Goal: Communication & Community: Answer question/provide support

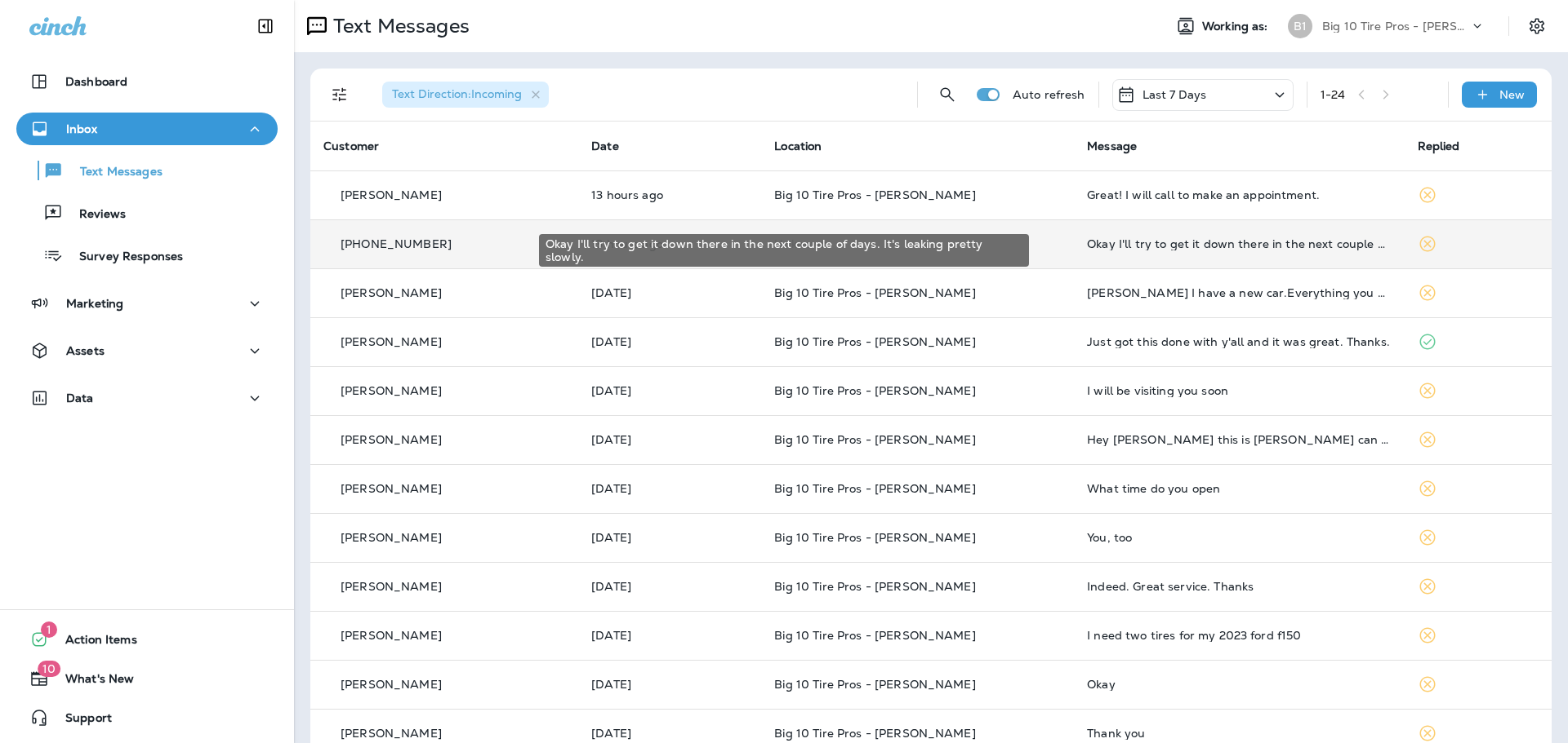
click at [1175, 243] on div "Okay I'll try to get it down there in the next couple of days. It's leaking pre…" at bounding box center [1238, 245] width 304 height 13
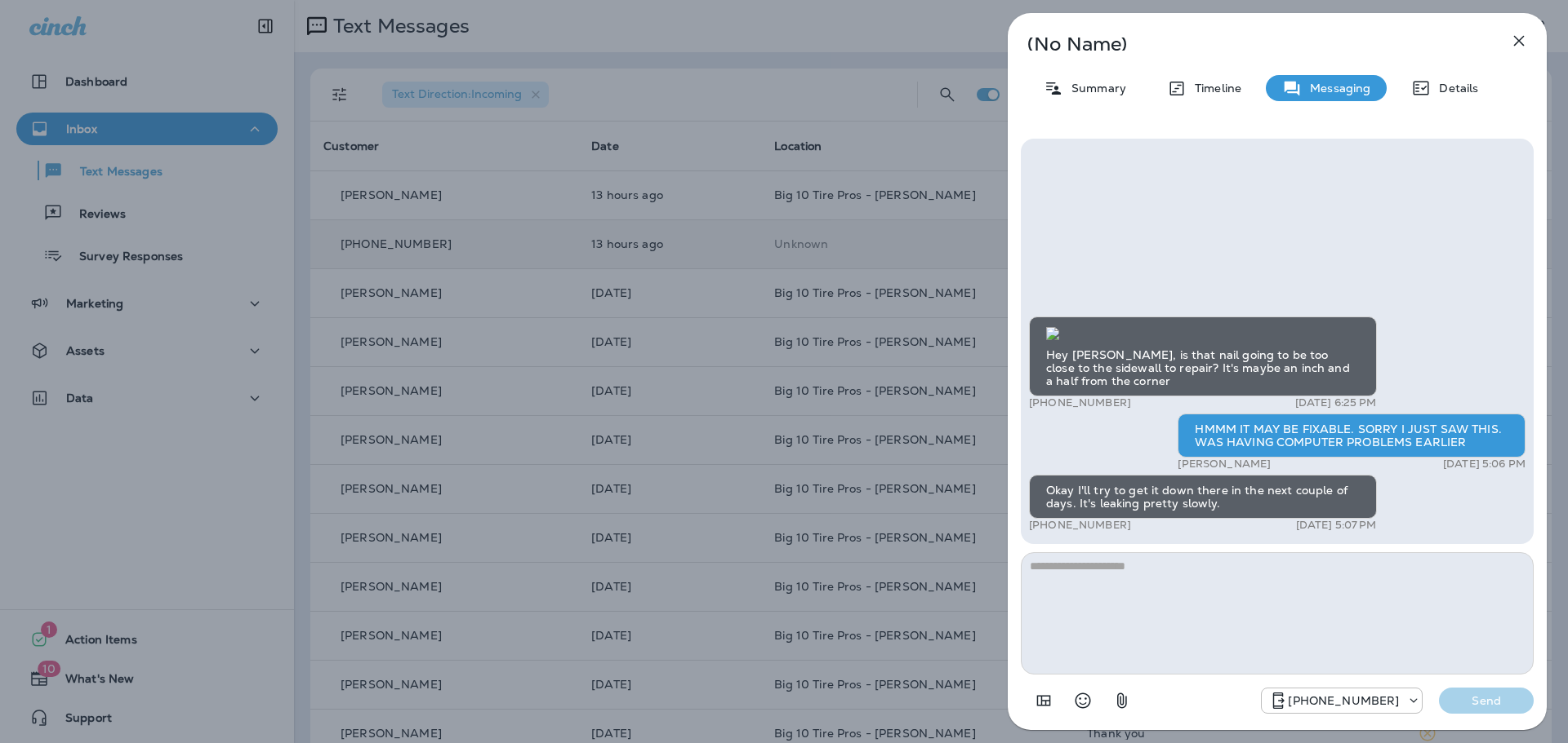
click at [1151, 565] on textarea at bounding box center [1276, 614] width 513 height 123
type textarea "**"
click at [1493, 698] on p "Send" at bounding box center [1486, 701] width 69 height 15
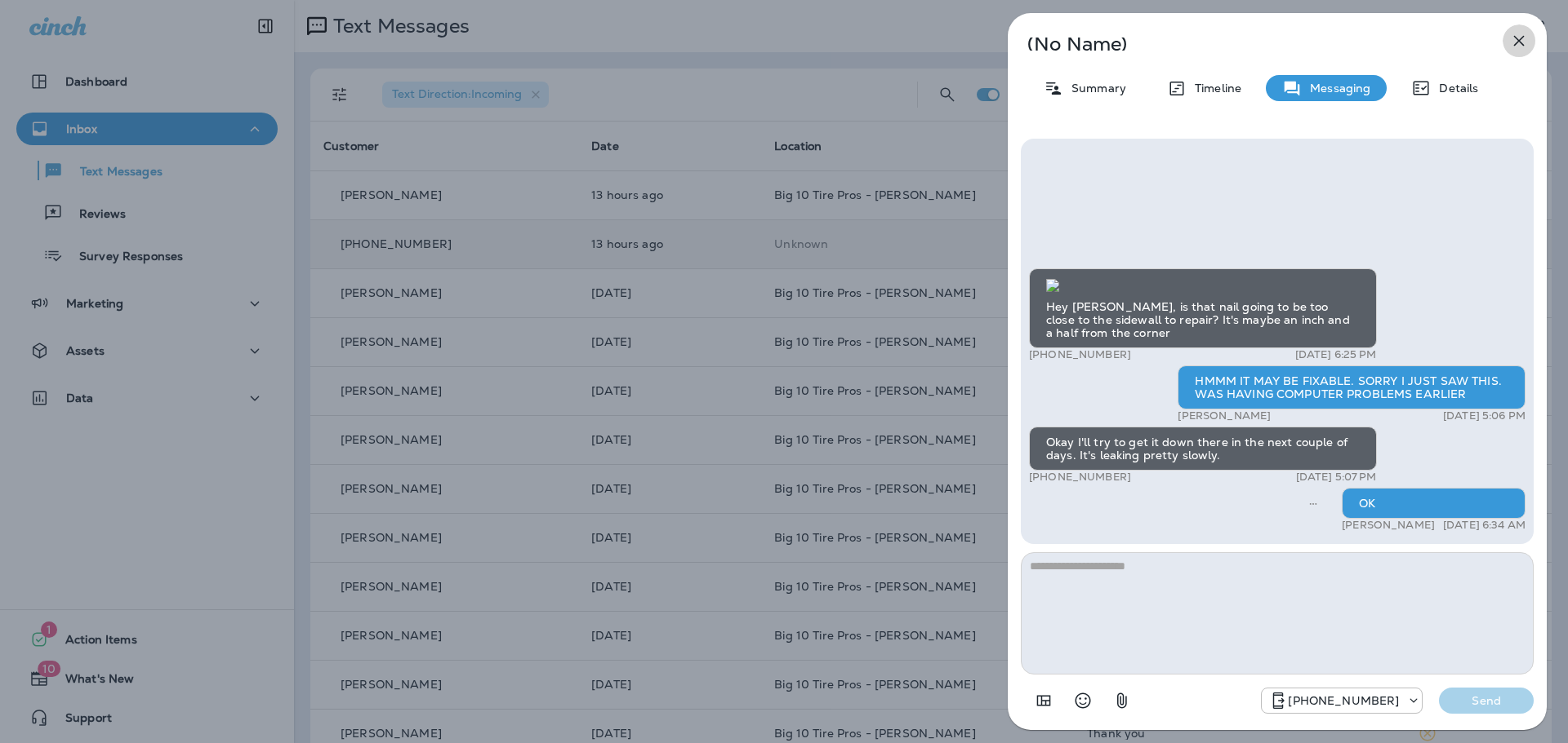
click at [1517, 46] on icon "button" at bounding box center [1518, 41] width 20 height 20
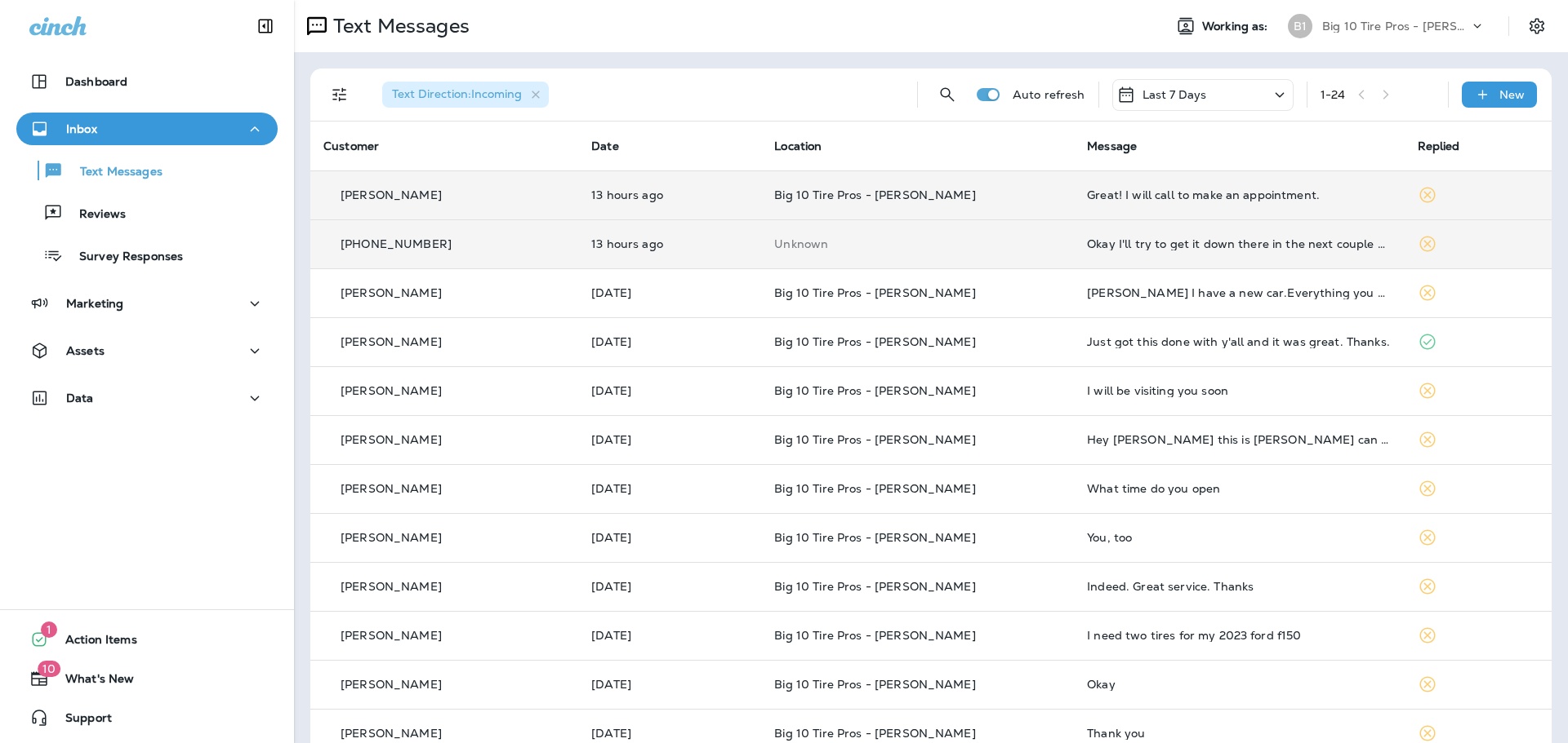
click at [1094, 195] on div "Great! I will call to make an appointment." at bounding box center [1238, 195] width 304 height 13
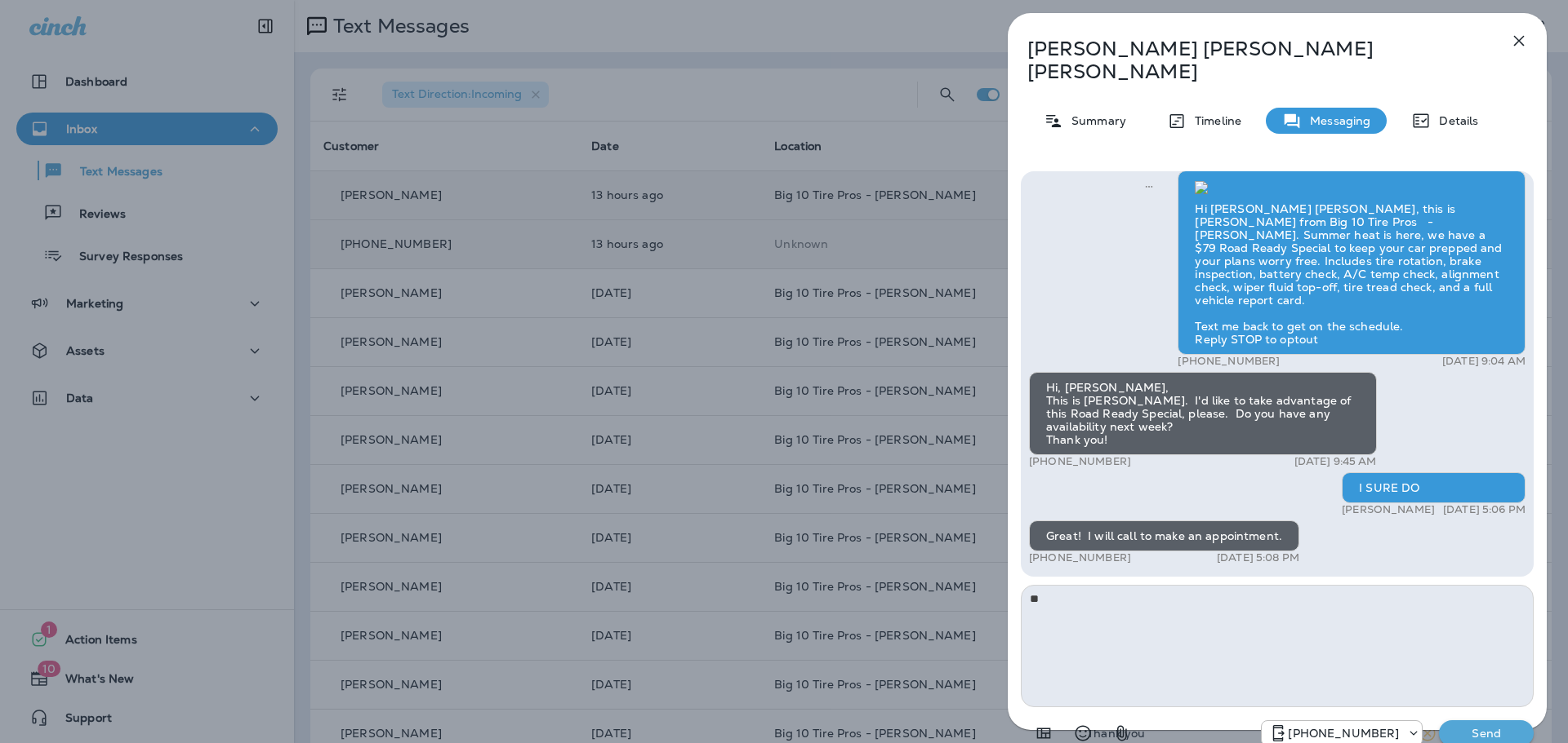
type textarea "**"
click at [1473, 726] on p "Send" at bounding box center [1486, 734] width 69 height 15
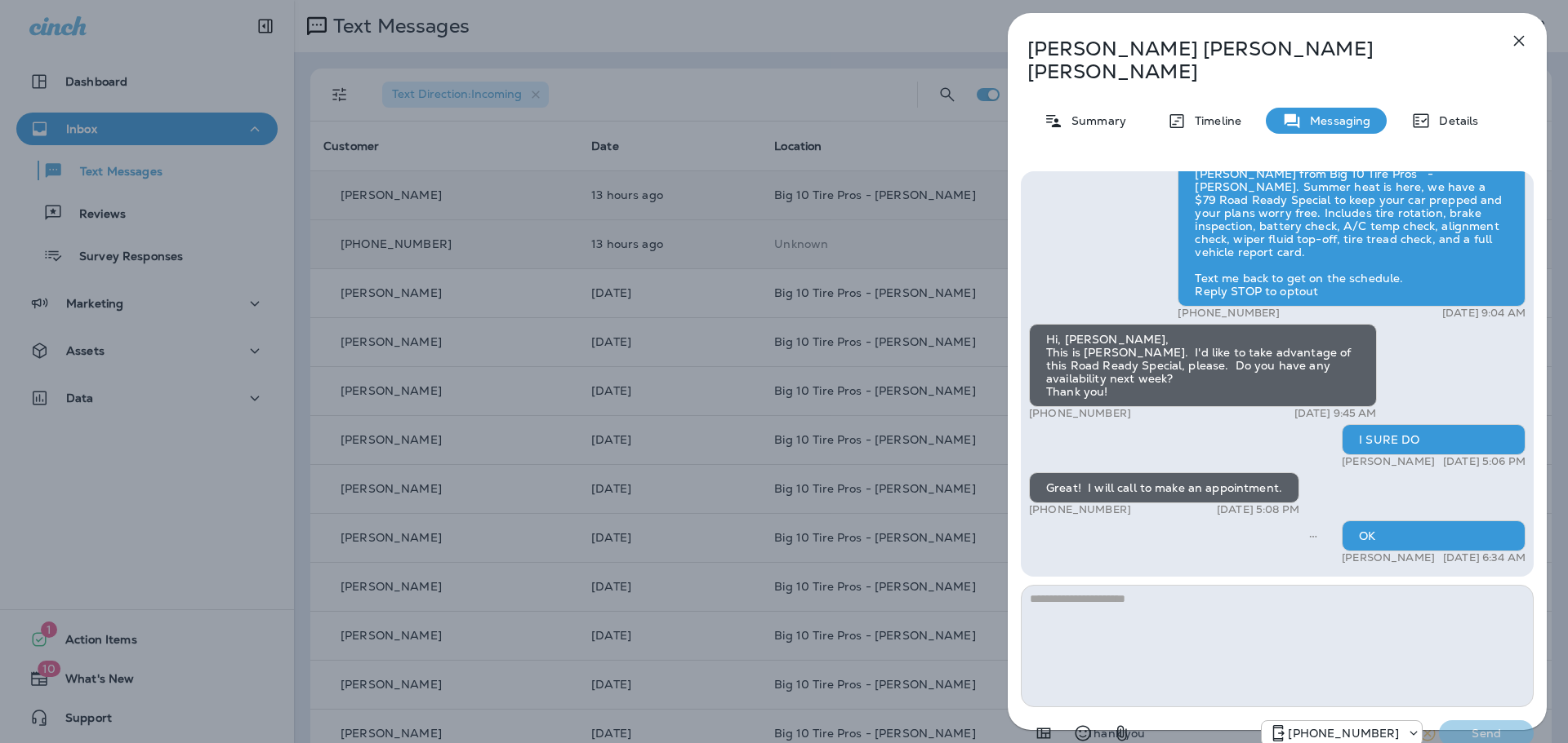
click at [1509, 44] on icon "button" at bounding box center [1518, 41] width 20 height 20
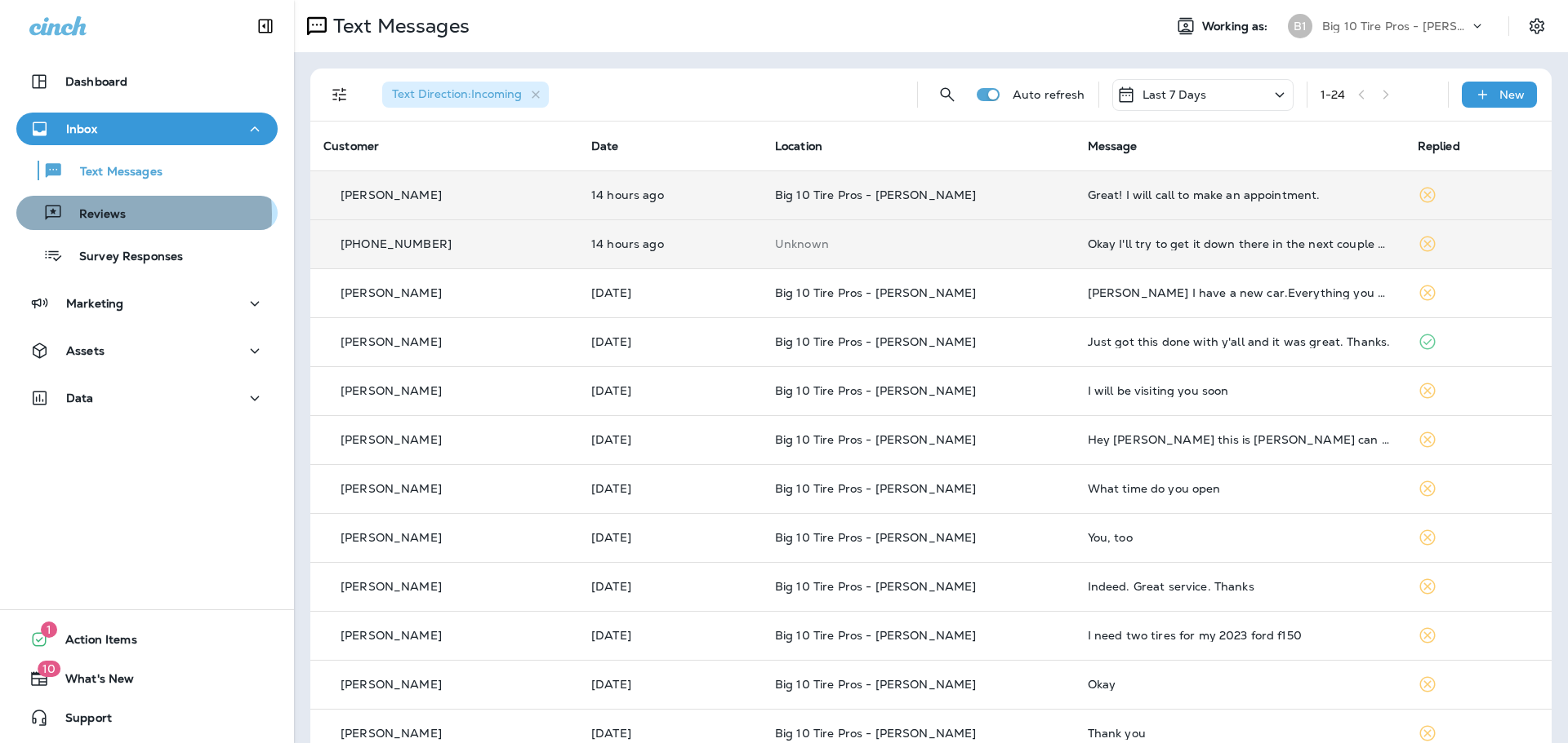
click at [121, 214] on p "Reviews" at bounding box center [94, 215] width 63 height 15
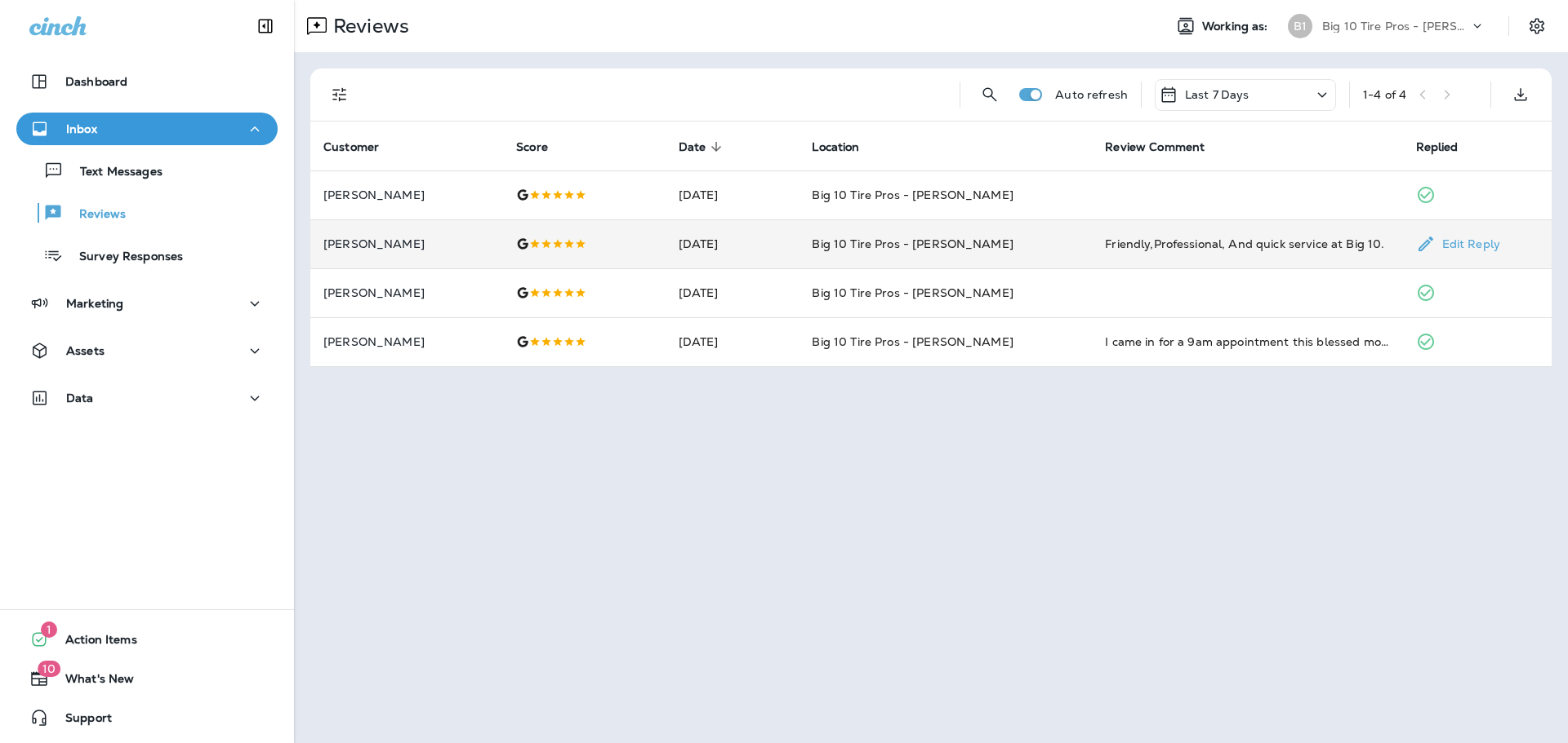
click at [1195, 247] on div "Friendly,Professional, And quick service at Big 10." at bounding box center [1246, 244] width 284 height 16
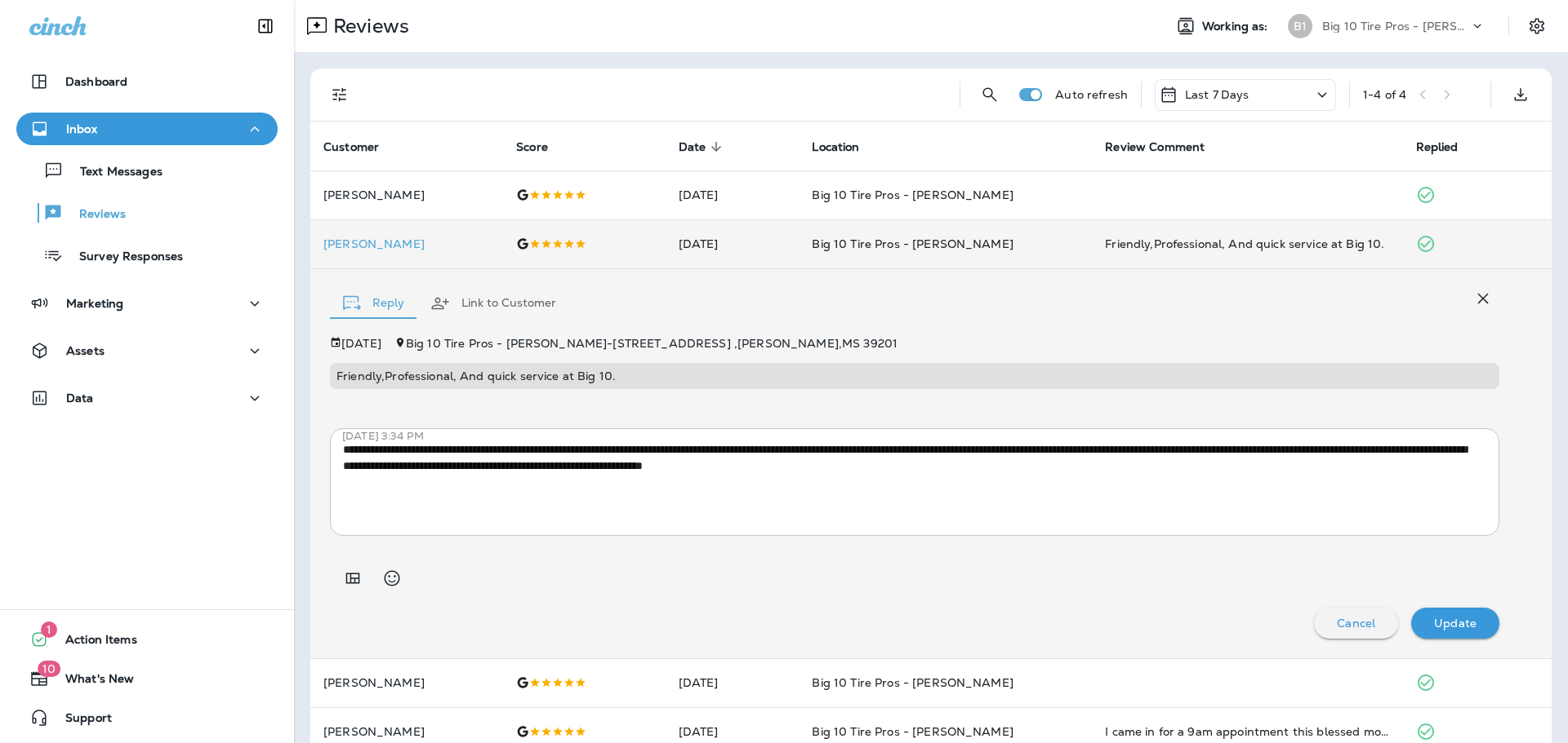
click at [141, 126] on div "Inbox" at bounding box center [146, 129] width 235 height 21
click at [135, 138] on div "Inbox" at bounding box center [146, 129] width 235 height 21
click at [131, 172] on p "Text Messages" at bounding box center [112, 173] width 99 height 15
